Goal: Task Accomplishment & Management: Use online tool/utility

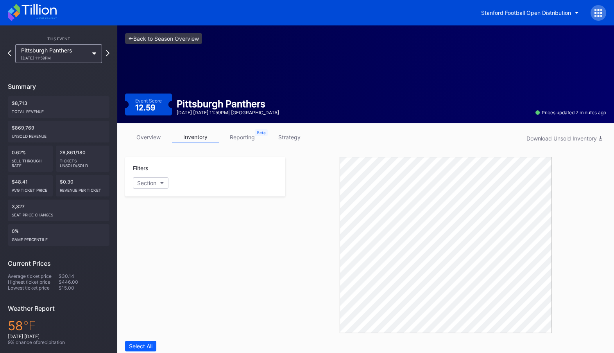
click at [177, 32] on div "<- Back to Season Overview Event Score 12.59 Pittsburgh Panthers November 1 Sat…" at bounding box center [365, 74] width 497 height 98
click at [175, 38] on link "<- Back to Season Overview" at bounding box center [163, 38] width 77 height 11
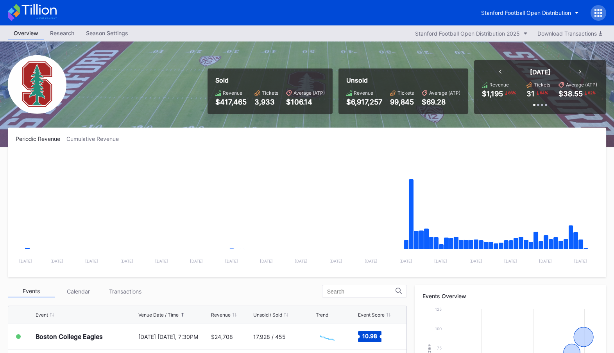
click at [51, 11] on icon at bounding box center [32, 12] width 49 height 17
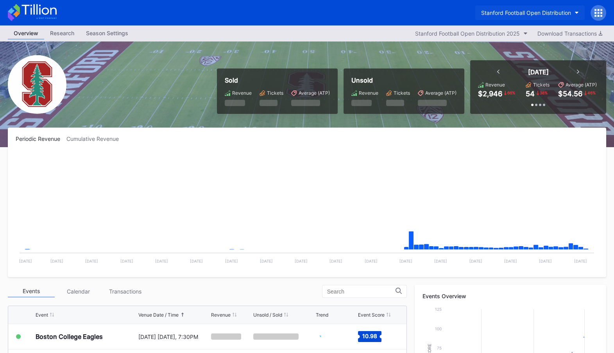
click at [533, 12] on div "Stanford Football Open Distribution" at bounding box center [526, 12] width 90 height 7
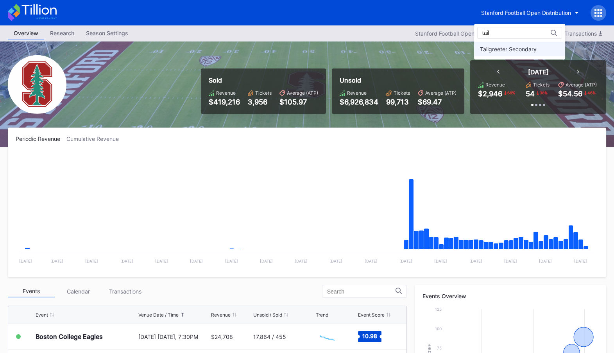
type input "tail"
click at [507, 51] on div "Tailgreeter Secondary" at bounding box center [508, 49] width 57 height 7
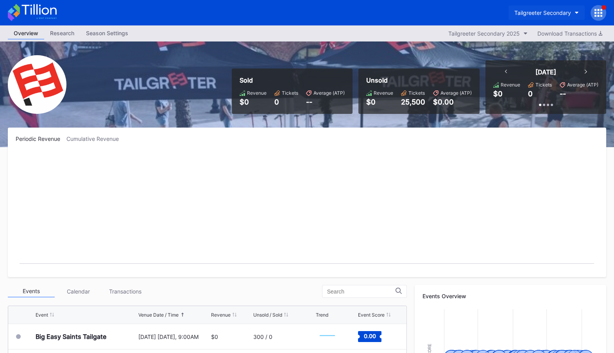
click at [563, 13] on div "Tailgreeter Secondary" at bounding box center [543, 12] width 57 height 7
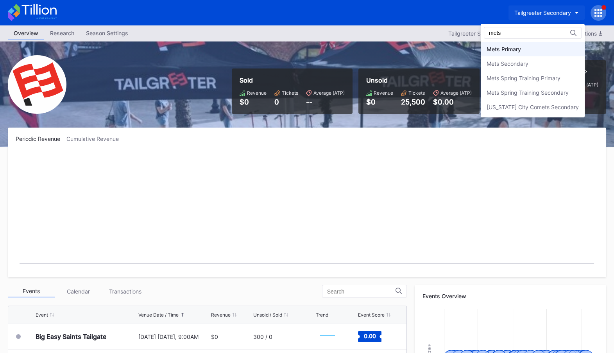
type input "mets"
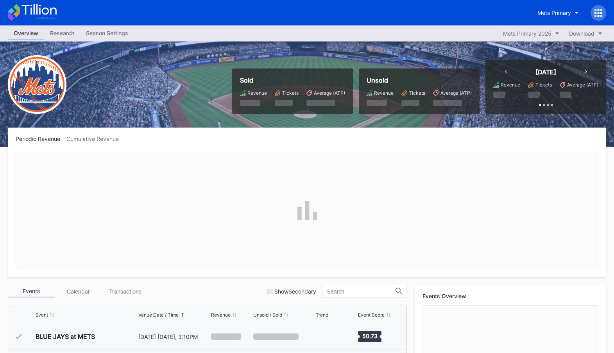
scroll to position [1652, 0]
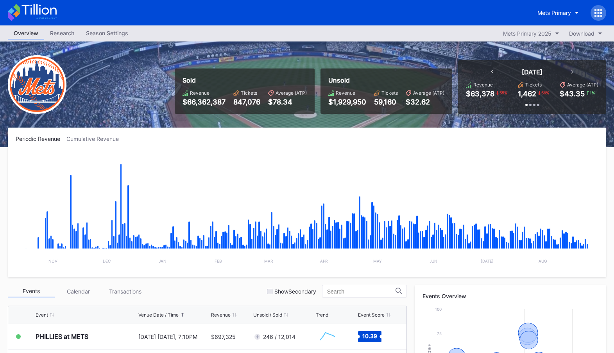
click at [604, 15] on div at bounding box center [599, 13] width 16 height 16
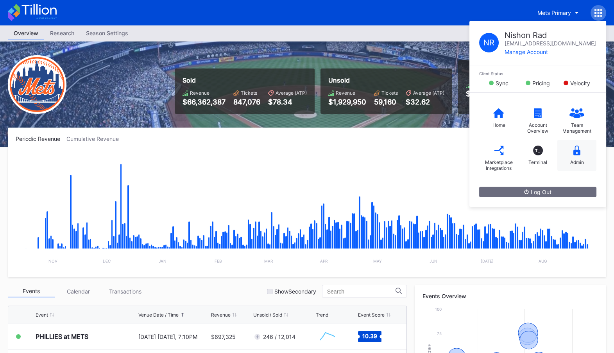
click at [575, 143] on div "Admin" at bounding box center [577, 155] width 39 height 31
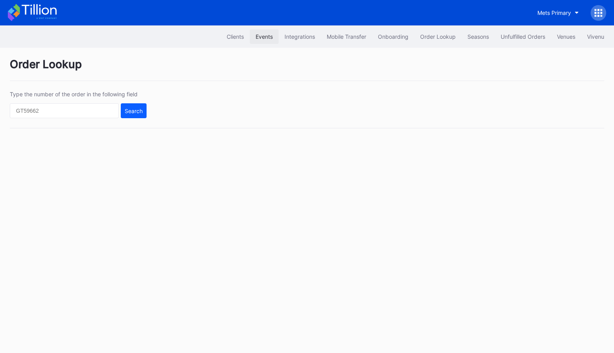
click at [263, 35] on div "Events" at bounding box center [264, 36] width 17 height 7
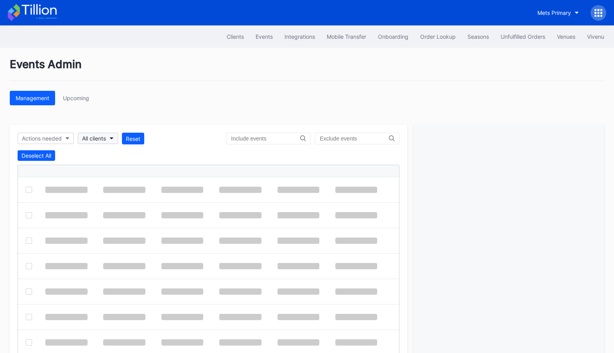
click at [109, 136] on button "All clients" at bounding box center [98, 138] width 40 height 11
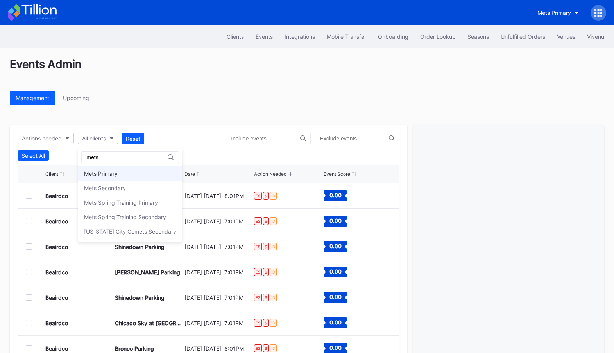
type input "mets"
click at [151, 172] on div "Mets Primary" at bounding box center [130, 173] width 104 height 14
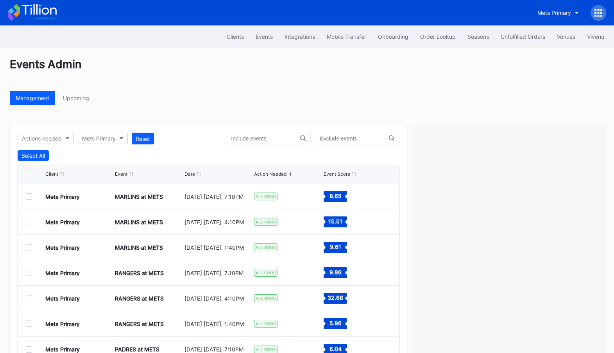
scroll to position [76, 0]
click at [29, 298] on div at bounding box center [29, 297] width 6 height 6
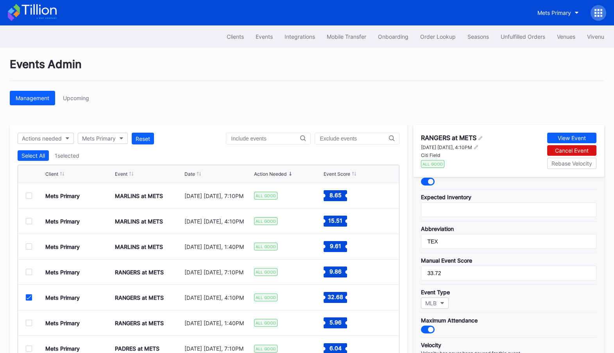
scroll to position [0, 0]
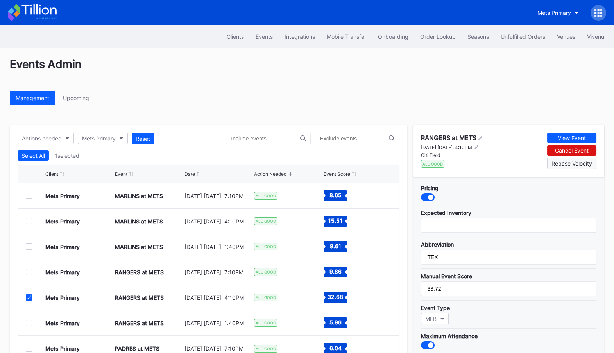
click at [574, 165] on div "Rebase Velocity" at bounding box center [572, 163] width 41 height 7
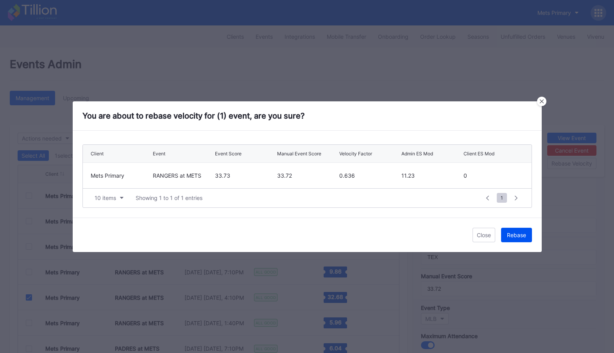
click at [518, 235] on div "Rebase" at bounding box center [516, 234] width 19 height 7
click at [515, 232] on div "Done" at bounding box center [519, 234] width 13 height 7
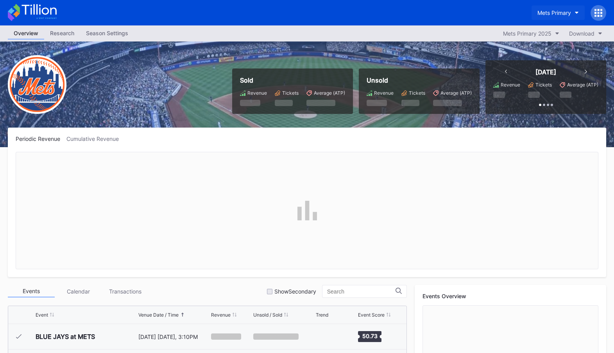
scroll to position [1652, 0]
click at [555, 12] on div "Mets Primary" at bounding box center [555, 12] width 34 height 7
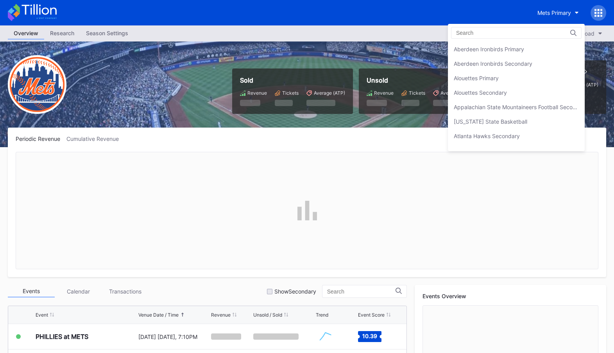
scroll to position [1209, 0]
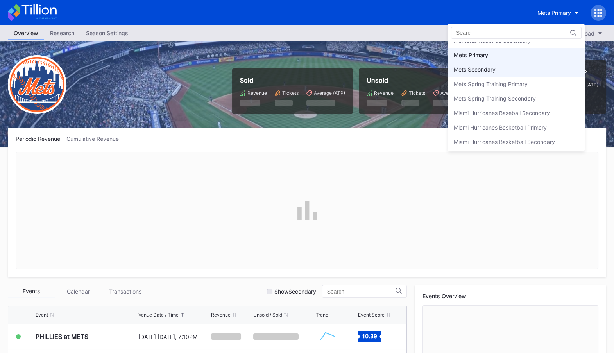
click at [548, 62] on div "Mets Secondary" at bounding box center [516, 69] width 137 height 14
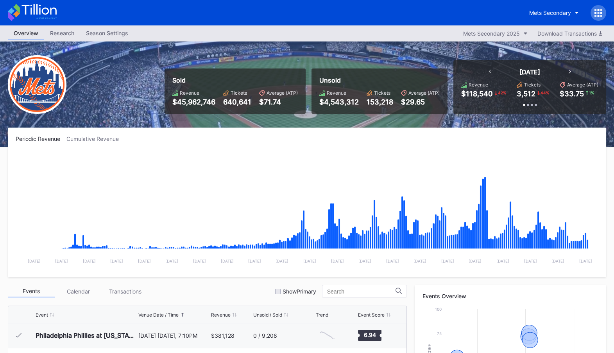
click at [598, 10] on icon at bounding box center [599, 10] width 2 height 2
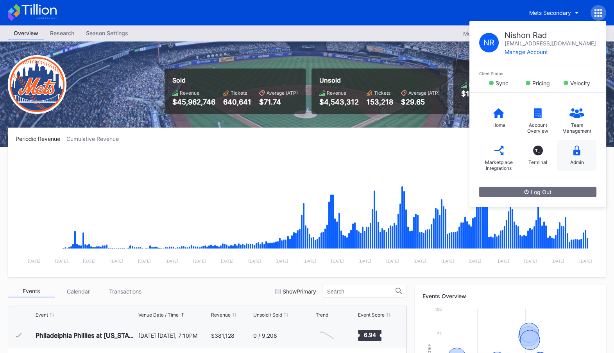
click at [579, 144] on div "Admin" at bounding box center [577, 155] width 39 height 31
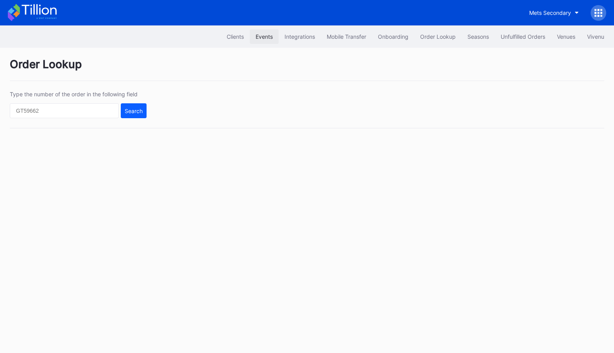
click at [264, 35] on div "Events" at bounding box center [264, 36] width 17 height 7
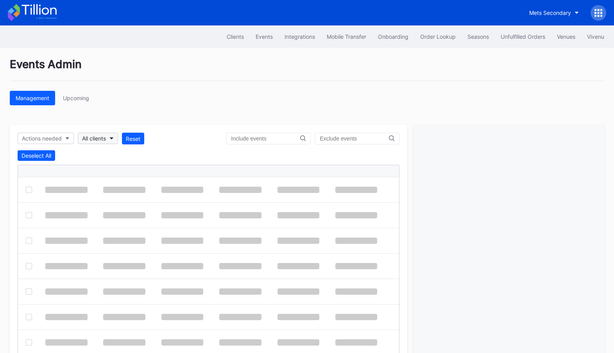
click at [84, 137] on div "All clients" at bounding box center [94, 138] width 24 height 7
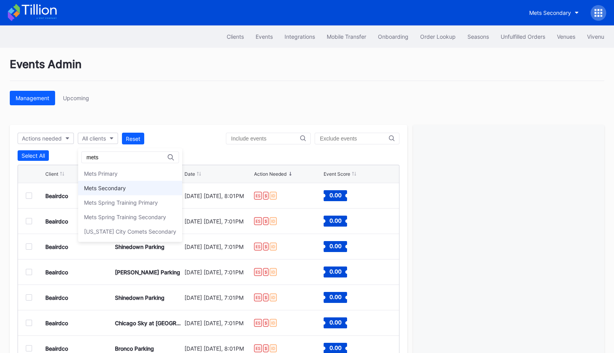
type input "mets"
click at [136, 187] on div "Mets Secondary" at bounding box center [130, 188] width 104 height 14
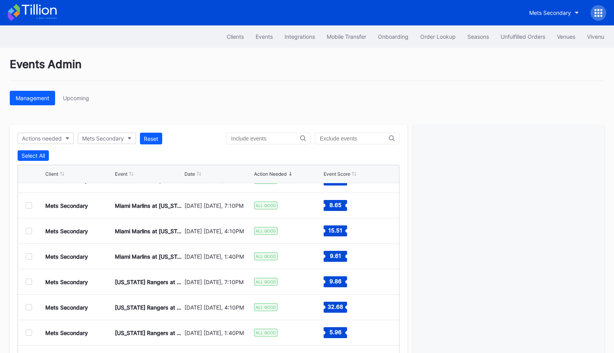
scroll to position [76, 0]
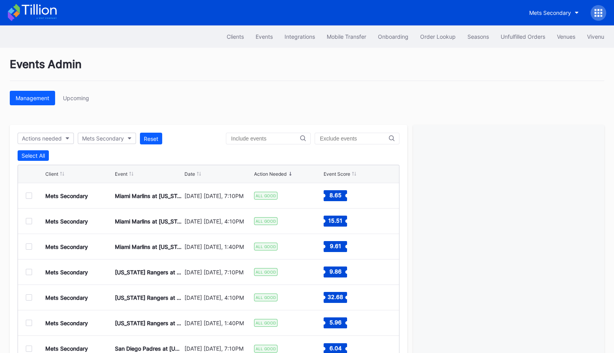
click at [30, 296] on div at bounding box center [29, 297] width 6 height 6
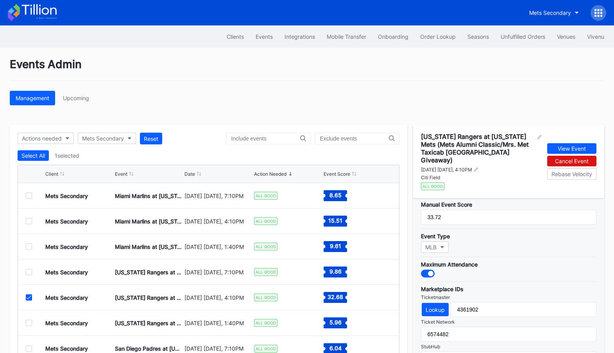
scroll to position [177, 0]
click at [578, 170] on div "Rebase Velocity" at bounding box center [572, 173] width 41 height 7
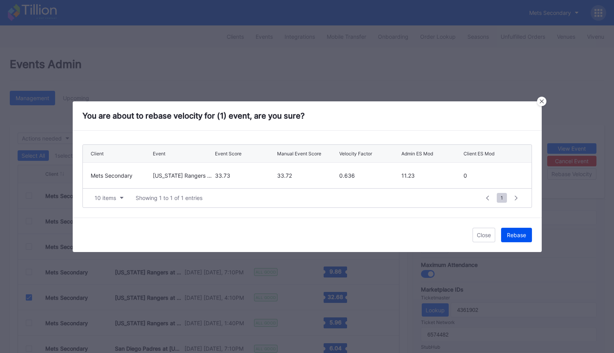
click at [517, 235] on div "Rebase" at bounding box center [516, 234] width 19 height 7
click at [522, 235] on div "Done" at bounding box center [519, 234] width 13 height 7
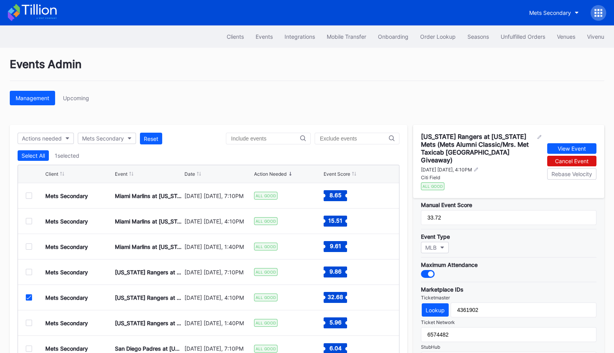
click at [36, 7] on icon at bounding box center [32, 12] width 49 height 17
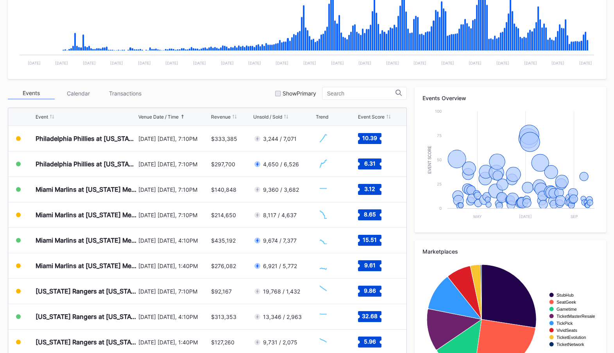
scroll to position [238, 0]
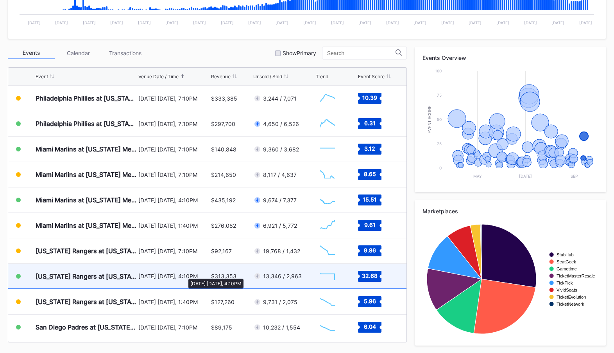
click at [185, 274] on div "[DATE] [DATE], 4:10PM" at bounding box center [173, 276] width 71 height 7
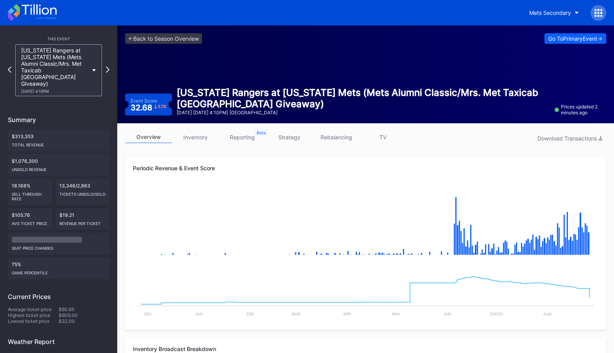
click at [284, 136] on link "strategy" at bounding box center [289, 137] width 47 height 12
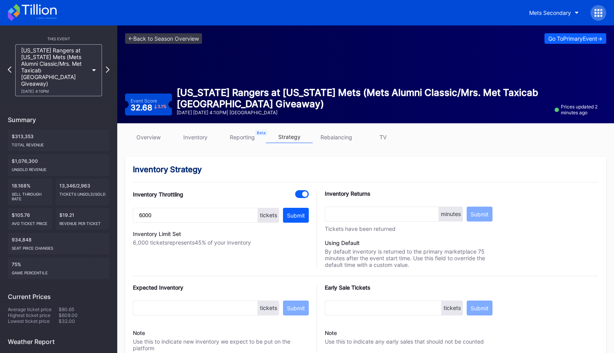
click at [156, 135] on link "overview" at bounding box center [148, 137] width 47 height 12
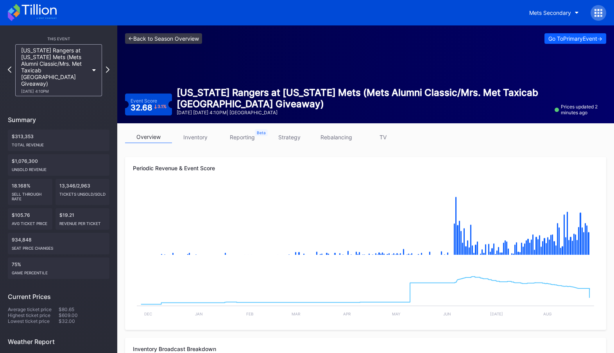
click at [168, 40] on link "<- Back to Season Overview" at bounding box center [163, 38] width 77 height 11
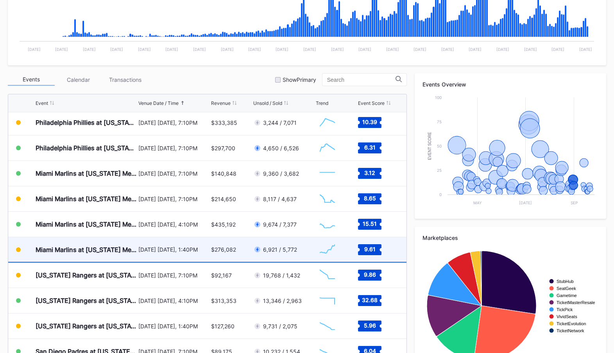
scroll to position [1681, 0]
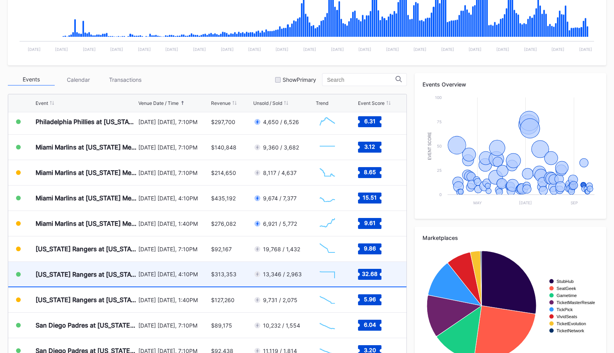
click at [203, 267] on div "[DATE] [DATE], 4:10PM" at bounding box center [173, 274] width 71 height 25
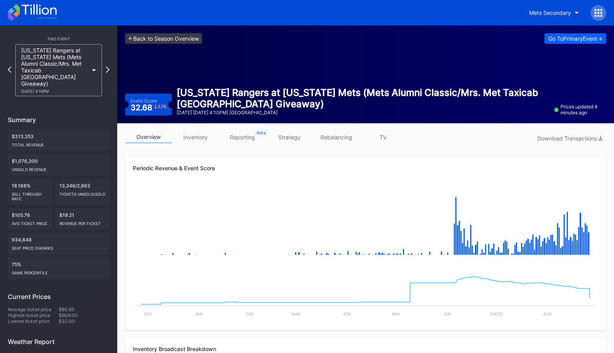
click at [173, 38] on link "<- Back to Season Overview" at bounding box center [163, 38] width 77 height 11
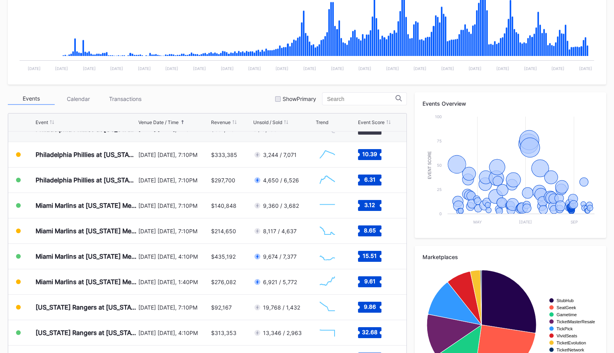
scroll to position [1632, 0]
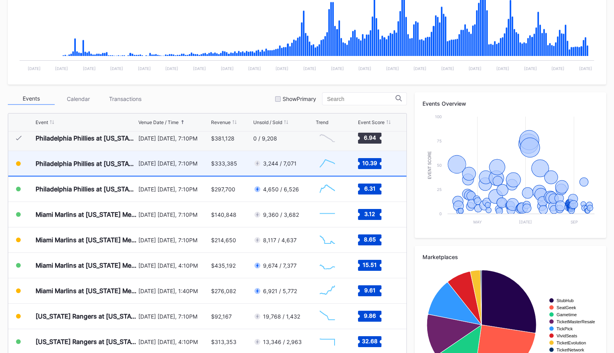
click at [298, 169] on div "3,244 / 7,071" at bounding box center [283, 163] width 61 height 25
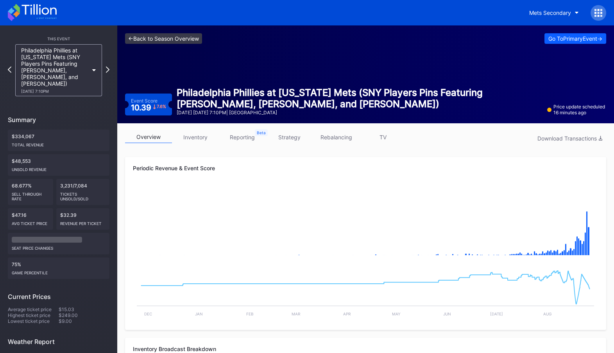
click at [182, 36] on link "<- Back to Season Overview" at bounding box center [163, 38] width 77 height 11
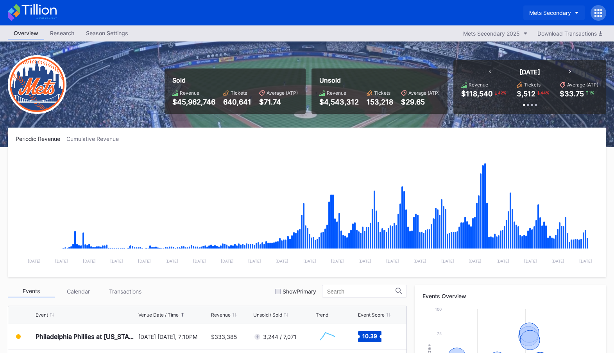
click at [545, 13] on div "Mets Secondary" at bounding box center [550, 12] width 42 height 7
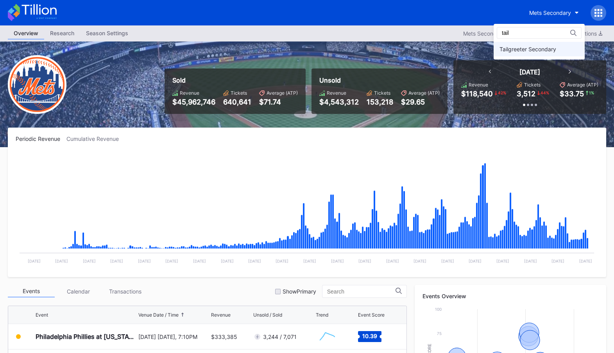
type input "tail"
click at [556, 51] on div "Tailgreeter Secondary" at bounding box center [528, 49] width 57 height 7
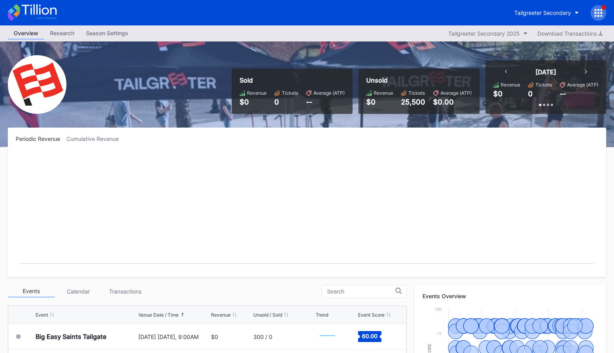
click at [603, 14] on div at bounding box center [599, 13] width 16 height 16
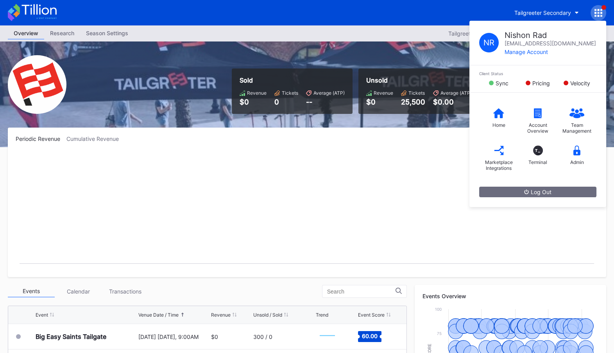
click at [392, 164] on rect "Chart title" at bounding box center [307, 210] width 583 height 117
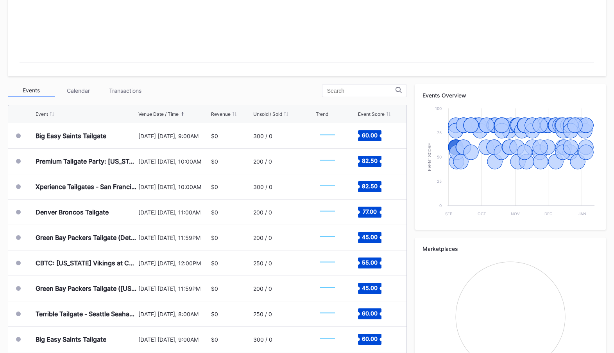
scroll to position [227, 0]
